Goal: Go to known website: Go to known website

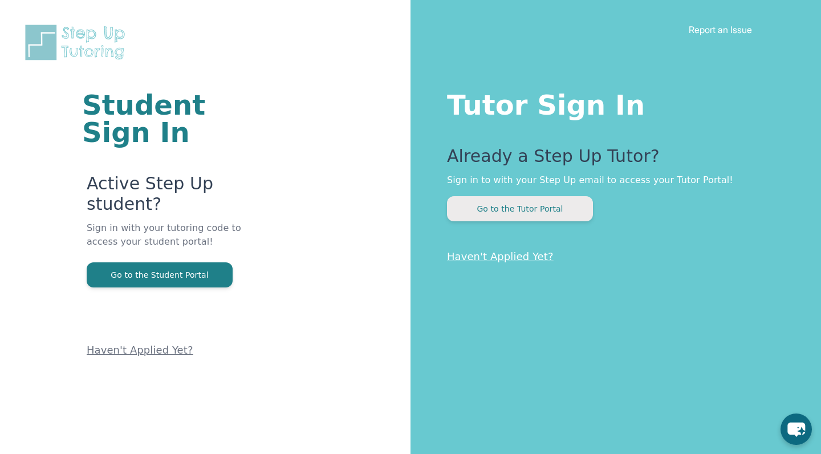
click at [403, 214] on button "Go to the Tutor Portal" at bounding box center [520, 208] width 146 height 25
click at [528, 218] on button "Go to the Tutor Portal" at bounding box center [520, 208] width 146 height 25
